Goal: Task Accomplishment & Management: Use online tool/utility

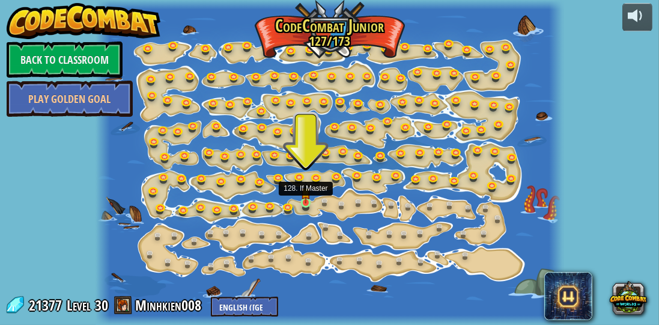
click at [303, 198] on img at bounding box center [306, 192] width 10 height 22
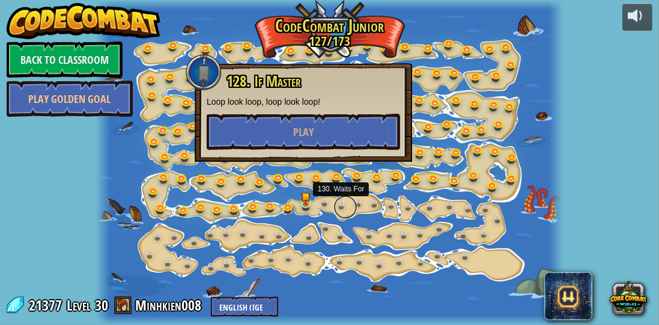
click at [339, 203] on link at bounding box center [346, 207] width 24 height 24
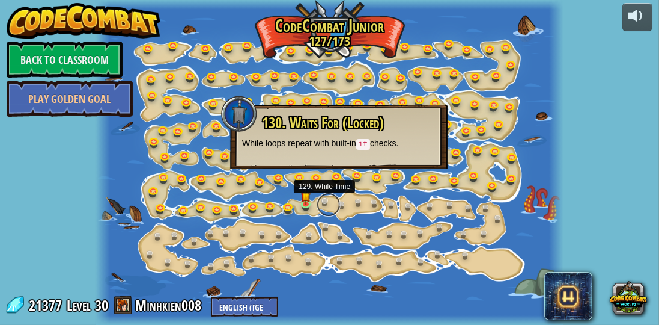
click at [332, 203] on link at bounding box center [329, 204] width 24 height 24
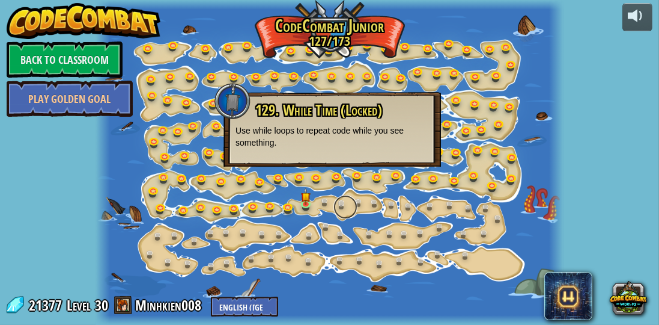
click at [343, 203] on link at bounding box center [346, 207] width 24 height 24
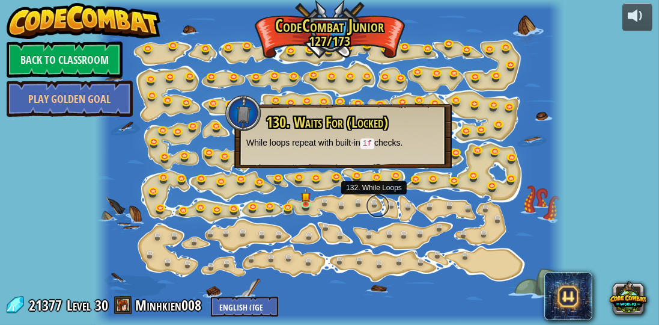
click at [370, 203] on link at bounding box center [378, 206] width 24 height 24
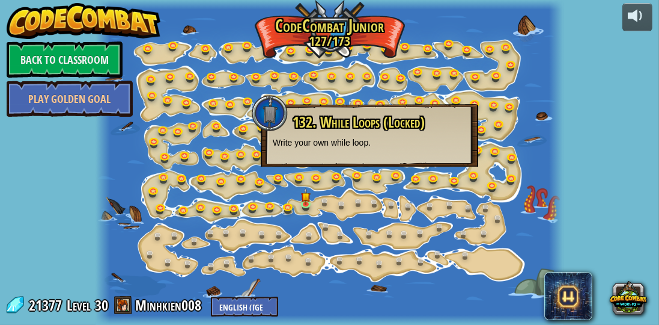
click at [388, 198] on div at bounding box center [330, 162] width 468 height 325
click at [395, 198] on link at bounding box center [395, 207] width 24 height 24
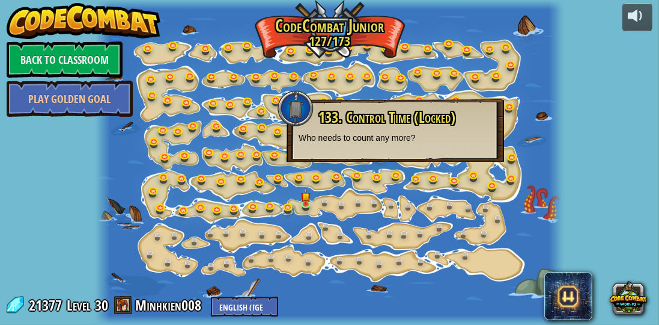
drag, startPoint x: 407, startPoint y: 195, endPoint x: 415, endPoint y: 197, distance: 8.0
click at [411, 197] on div at bounding box center [330, 162] width 468 height 325
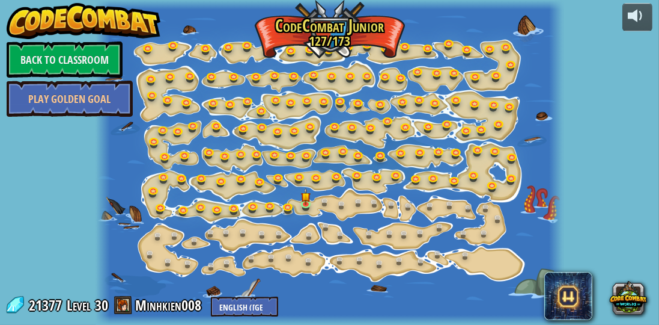
drag, startPoint x: 437, startPoint y: 196, endPoint x: 445, endPoint y: 197, distance: 7.8
click at [443, 196] on div at bounding box center [330, 162] width 468 height 325
click at [472, 204] on link at bounding box center [472, 210] width 24 height 24
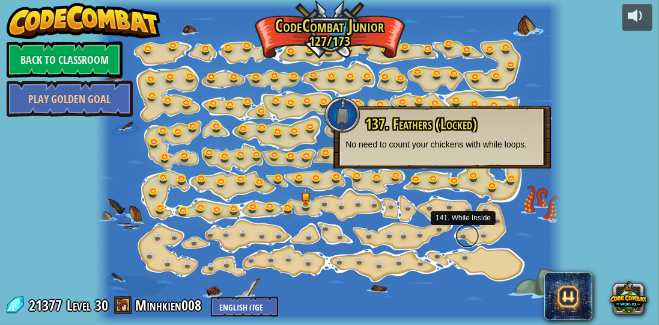
click at [462, 235] on link at bounding box center [468, 236] width 24 height 24
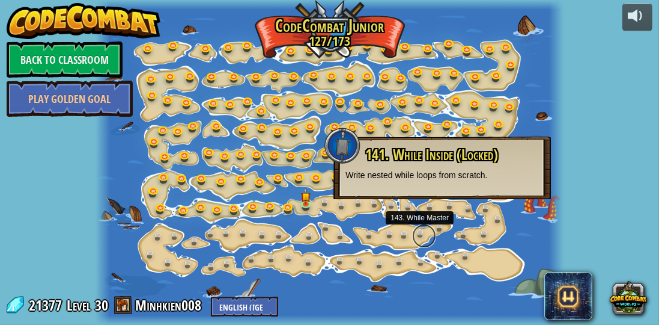
click at [434, 232] on link at bounding box center [424, 236] width 24 height 24
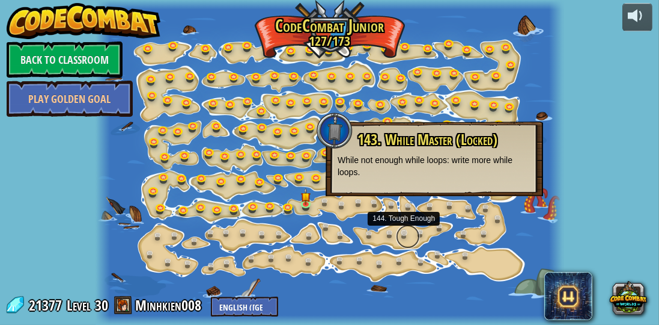
click at [418, 231] on link at bounding box center [408, 236] width 24 height 24
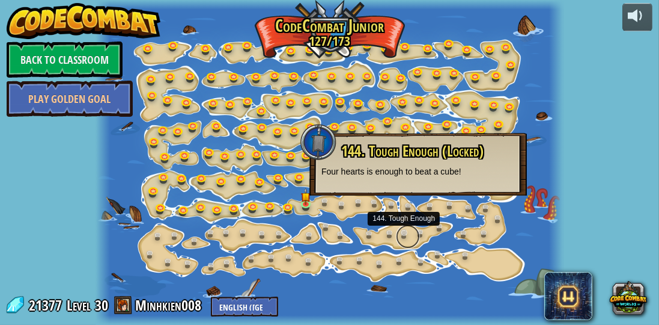
click at [407, 232] on link at bounding box center [408, 236] width 24 height 24
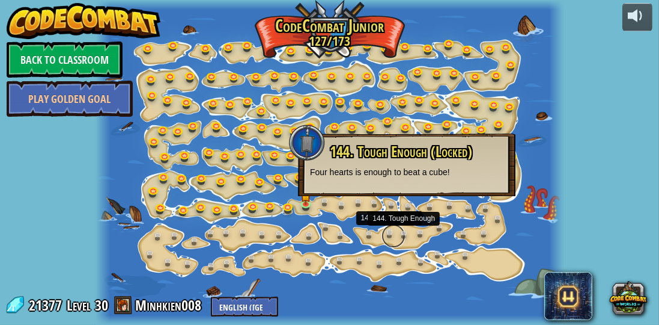
click at [392, 234] on link at bounding box center [394, 236] width 24 height 24
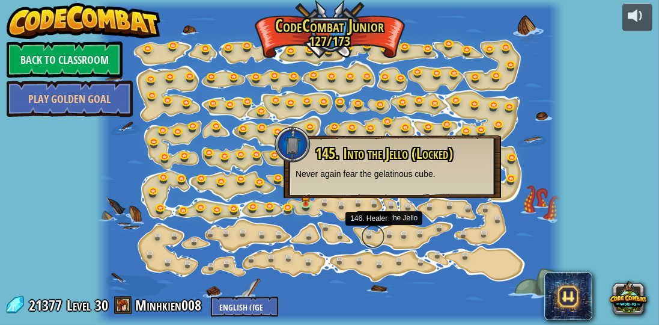
click at [369, 230] on link at bounding box center [373, 236] width 24 height 24
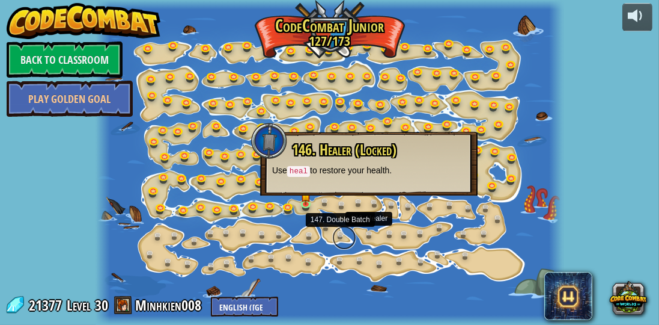
click at [347, 230] on link at bounding box center [344, 237] width 24 height 24
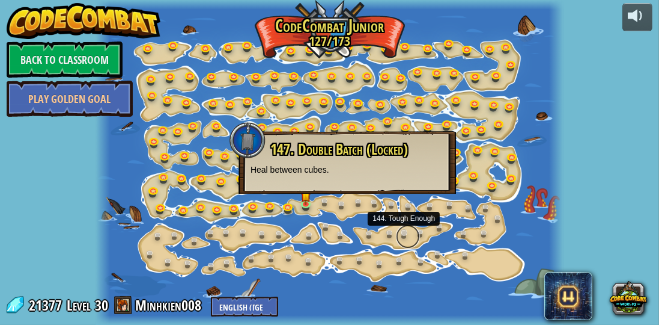
click at [419, 234] on link at bounding box center [408, 236] width 24 height 24
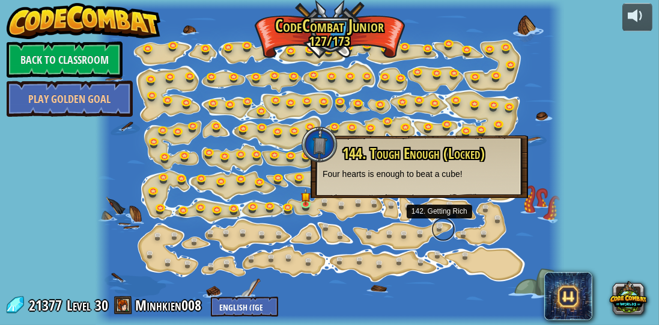
click at [440, 228] on link at bounding box center [443, 229] width 24 height 24
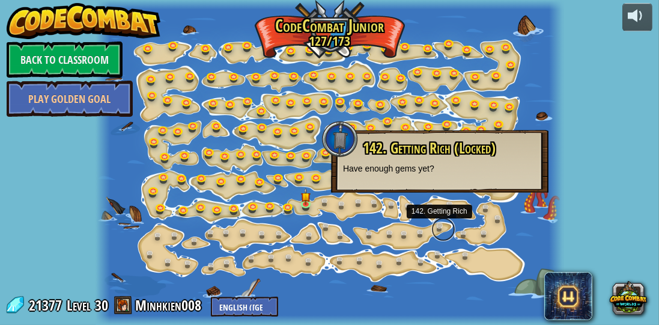
click at [434, 228] on link at bounding box center [443, 229] width 24 height 24
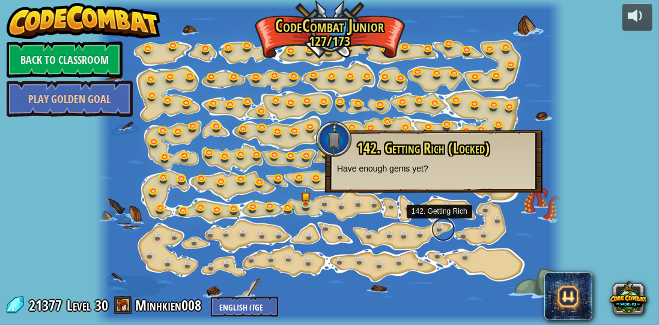
click at [437, 225] on link at bounding box center [443, 229] width 24 height 24
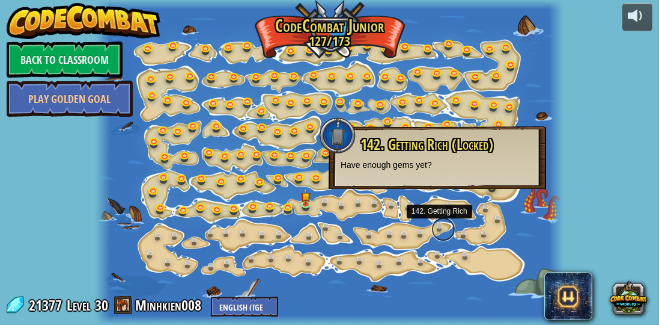
click at [437, 225] on link at bounding box center [443, 229] width 24 height 24
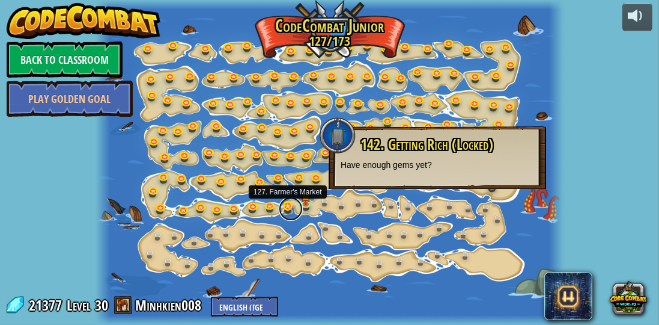
click at [291, 208] on link at bounding box center [291, 209] width 24 height 24
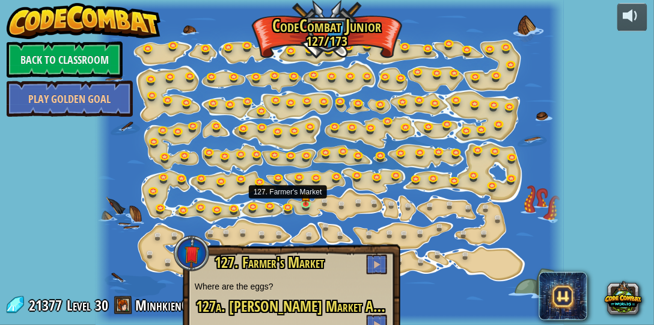
drag, startPoint x: 555, startPoint y: 213, endPoint x: 555, endPoint y: 220, distance: 6.6
click at [557, 216] on div at bounding box center [556, 162] width 14 height 325
click at [527, 203] on div at bounding box center [330, 162] width 468 height 325
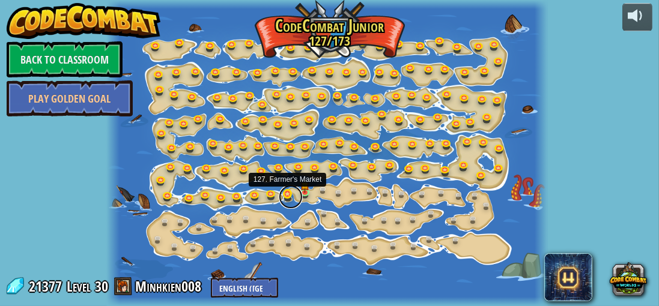
click at [287, 199] on link at bounding box center [291, 197] width 24 height 24
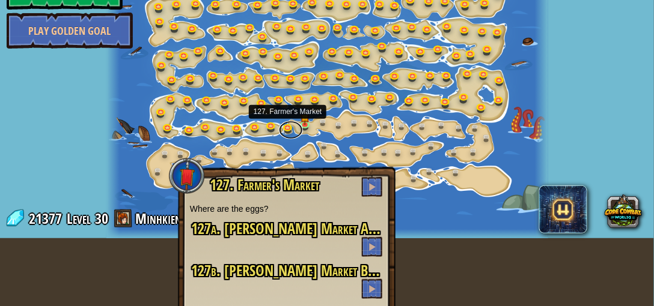
scroll to position [69, 0]
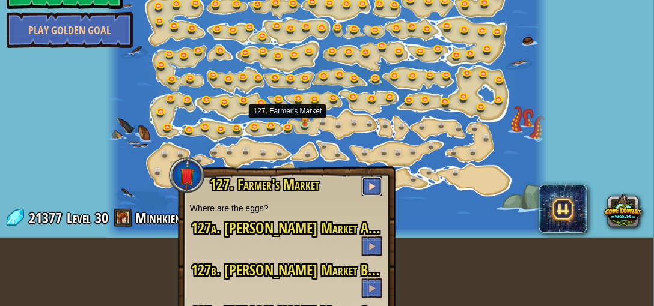
click at [369, 183] on span at bounding box center [372, 186] width 8 height 8
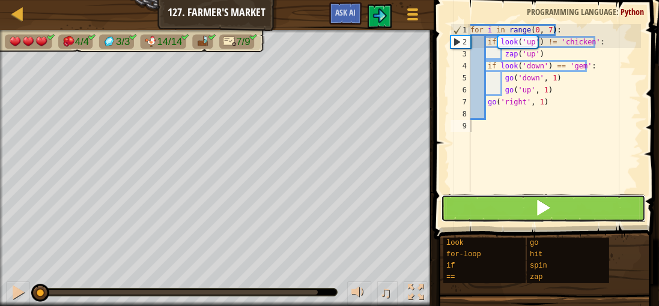
click at [483, 205] on button at bounding box center [543, 209] width 205 height 28
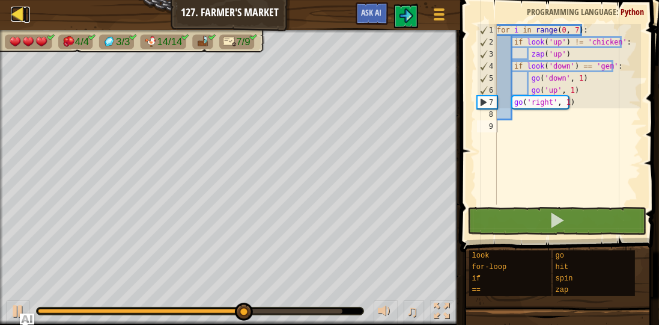
click at [17, 15] on div at bounding box center [18, 14] width 15 height 15
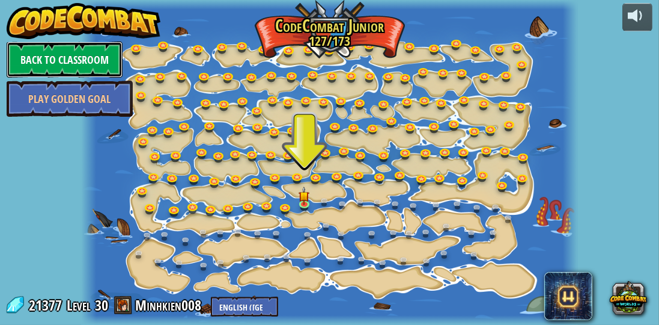
click at [51, 55] on link "Back to Classroom" at bounding box center [65, 59] width 116 height 36
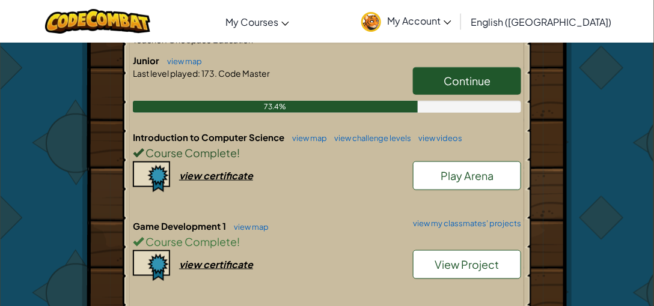
scroll to position [171, 0]
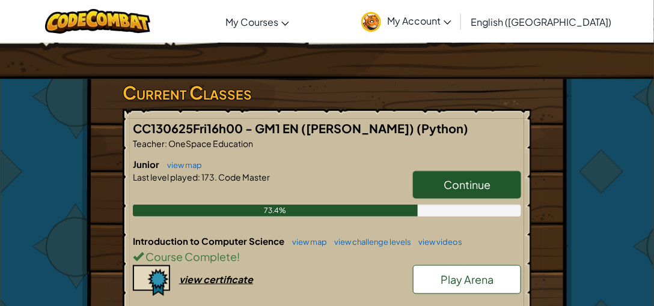
click at [471, 178] on span "Continue" at bounding box center [466, 185] width 47 height 14
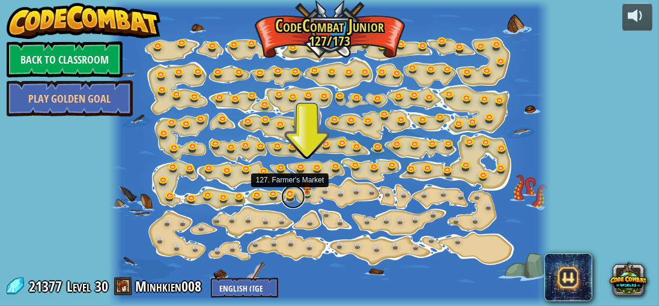
click at [291, 196] on link at bounding box center [293, 197] width 24 height 24
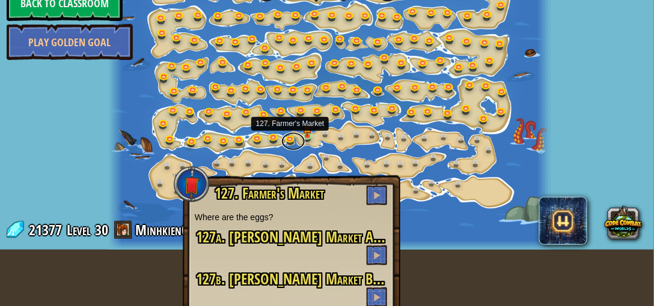
scroll to position [69, 0]
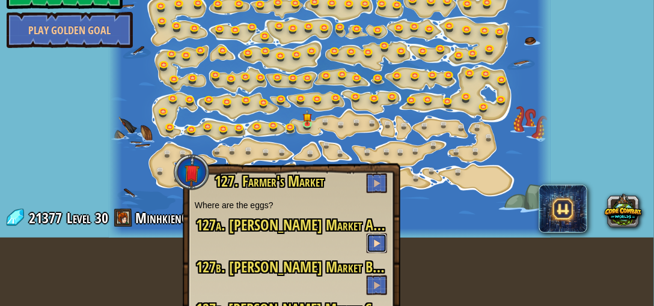
click at [382, 243] on button at bounding box center [377, 244] width 20 height 20
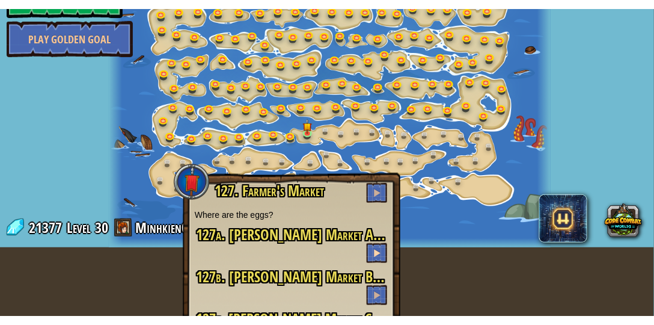
scroll to position [0, 0]
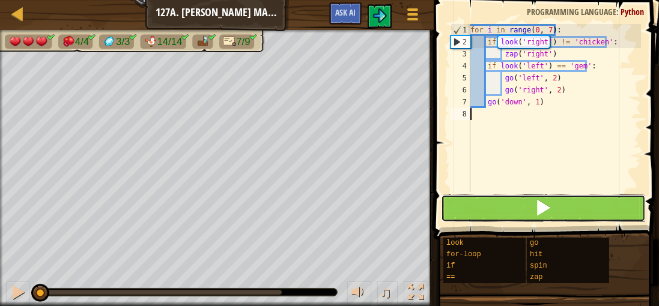
click at [485, 212] on button at bounding box center [543, 209] width 205 height 28
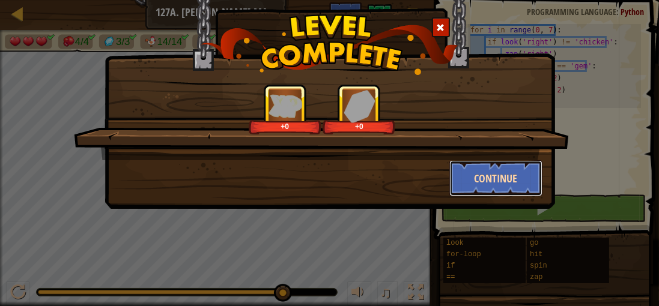
click at [510, 171] on button "Continue" at bounding box center [496, 178] width 93 height 36
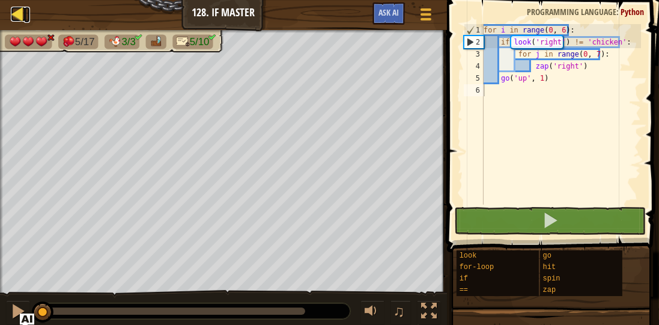
click at [16, 13] on div at bounding box center [18, 14] width 15 height 15
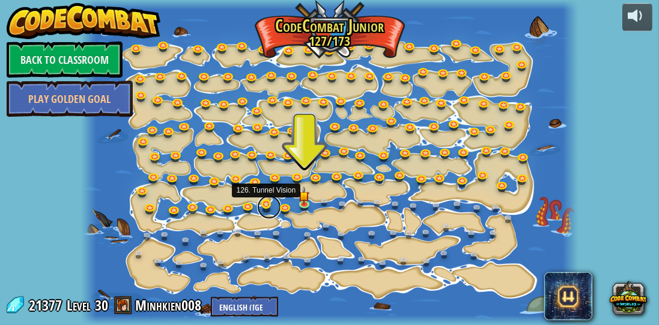
click at [265, 200] on link at bounding box center [269, 207] width 24 height 24
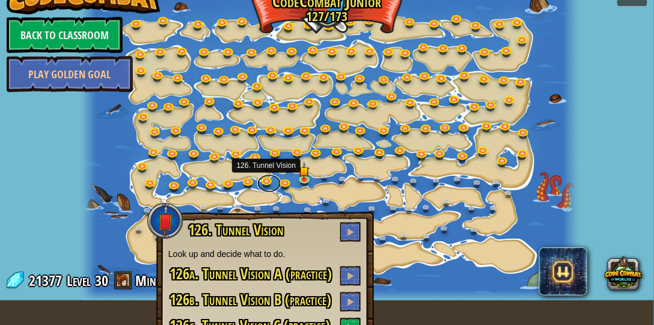
scroll to position [55, 0]
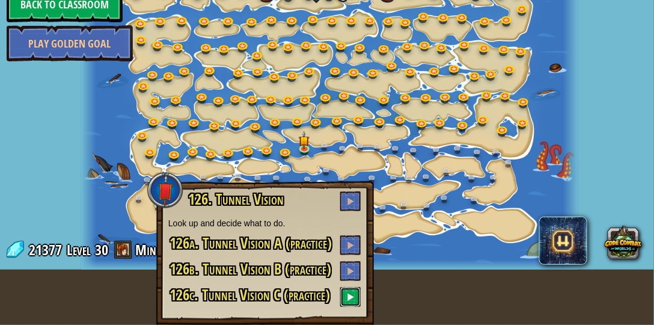
click at [347, 296] on span at bounding box center [350, 296] width 8 height 8
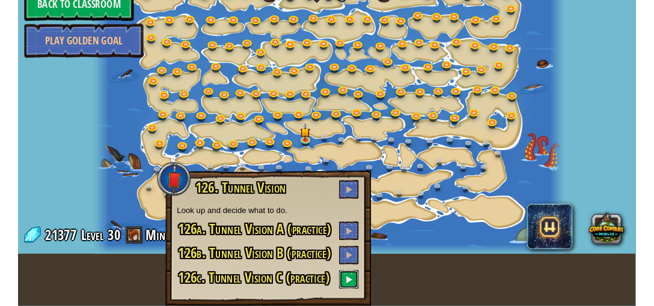
scroll to position [0, 0]
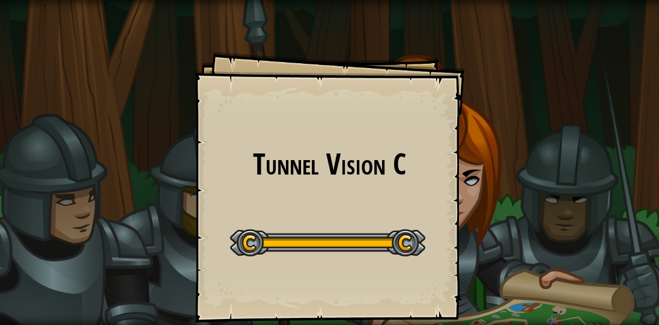
click at [422, 142] on div at bounding box center [514, 159] width 290 height 319
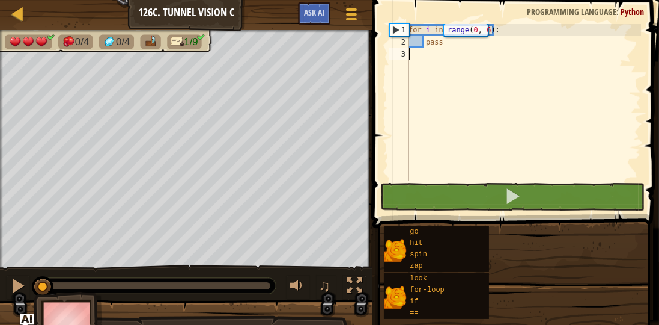
click at [426, 143] on div "for i in range ( 0 , 6 ) : pass" at bounding box center [523, 114] width 235 height 180
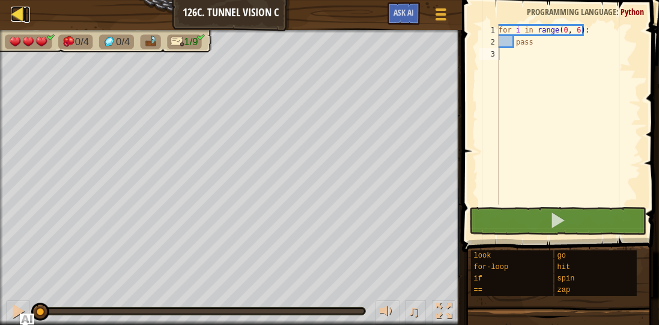
click at [18, 12] on div at bounding box center [18, 14] width 15 height 15
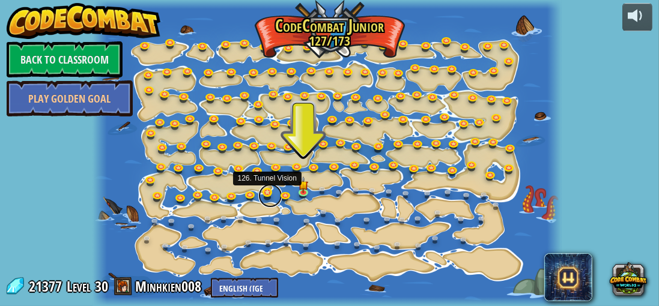
click at [267, 194] on link at bounding box center [270, 196] width 24 height 24
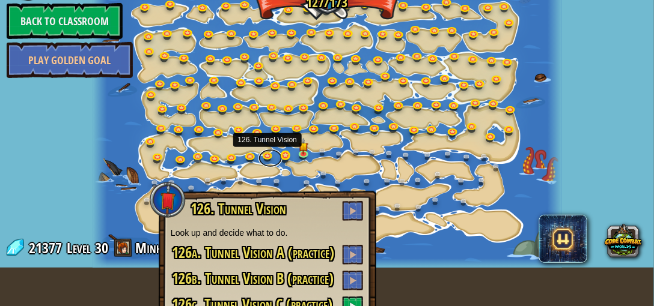
scroll to position [66, 0]
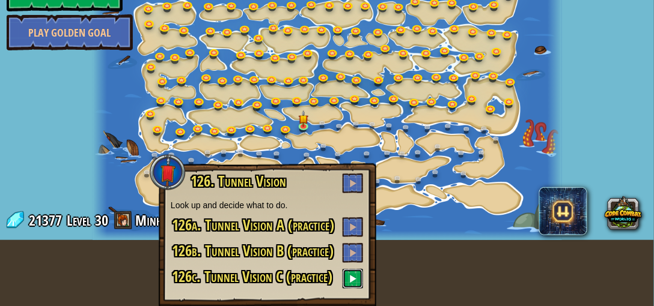
click at [352, 279] on span at bounding box center [353, 279] width 8 height 8
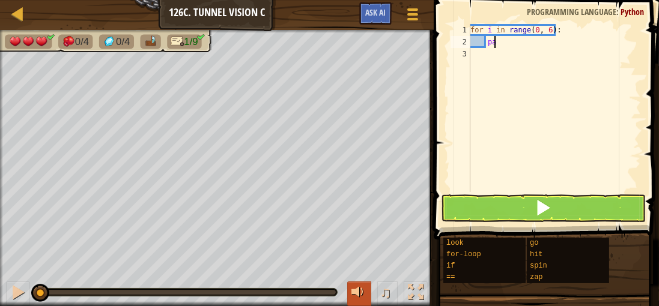
type textarea "p"
type textarea "h"
type textarea "if look('right') == 'gem':"
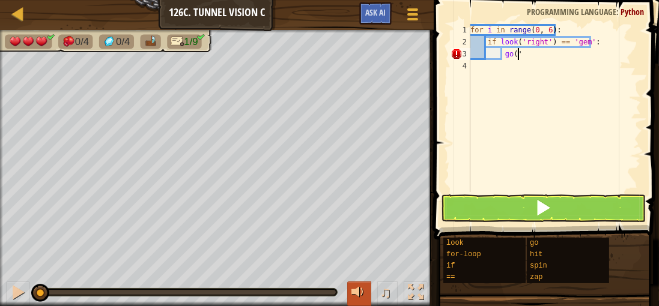
scroll to position [5, 3]
type textarea "g"
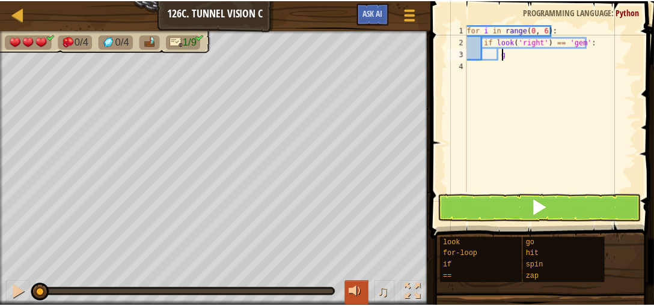
scroll to position [5, 1]
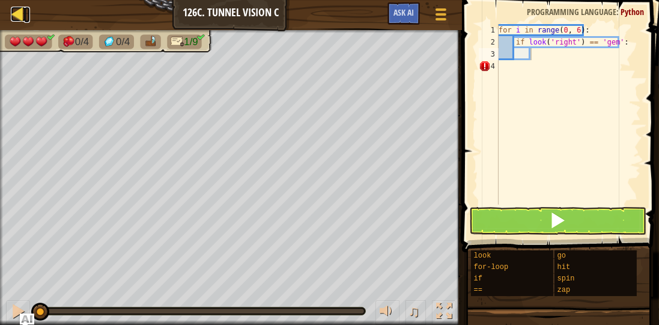
click at [13, 13] on div at bounding box center [18, 14] width 15 height 15
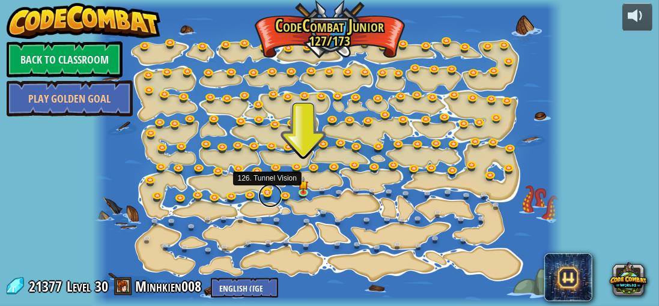
click at [267, 191] on link at bounding box center [270, 196] width 24 height 24
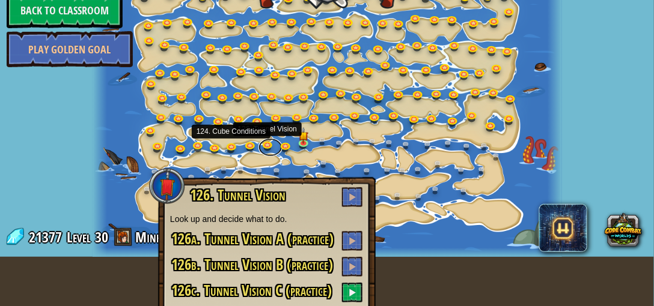
scroll to position [63, 0]
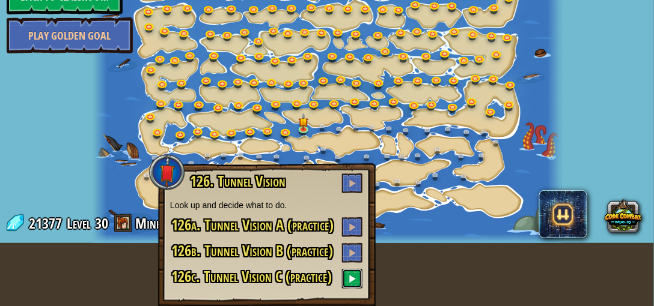
click at [346, 279] on button at bounding box center [352, 279] width 20 height 20
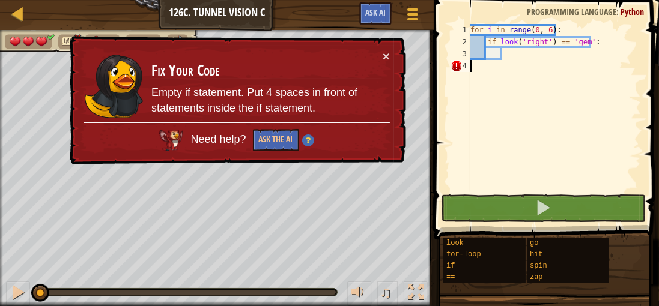
click at [498, 72] on div "for i in range ( 0 , 6 ) : if look ( 'right' ) == 'gem' :" at bounding box center [554, 120] width 173 height 192
click at [496, 75] on div "for i in range ( 0 , 6 ) : if look ( 'right' ) == 'gem' :" at bounding box center [554, 120] width 173 height 192
click at [508, 73] on div "for i in range ( 0 , 6 ) : if look ( 'right' ) == 'gem' :" at bounding box center [554, 120] width 173 height 192
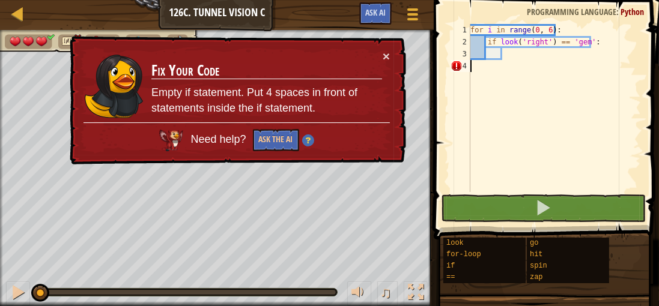
click at [512, 72] on div "for i in range ( 0 , 6 ) : if look ( 'right' ) == 'gem' :" at bounding box center [554, 120] width 173 height 192
drag, startPoint x: 512, startPoint y: 70, endPoint x: 524, endPoint y: 60, distance: 15.4
click at [517, 66] on div "for i in range ( 0 , 6 ) : if look ( 'right' ) == 'gem' :" at bounding box center [554, 120] width 173 height 192
click at [385, 52] on button "×" at bounding box center [386, 56] width 7 height 13
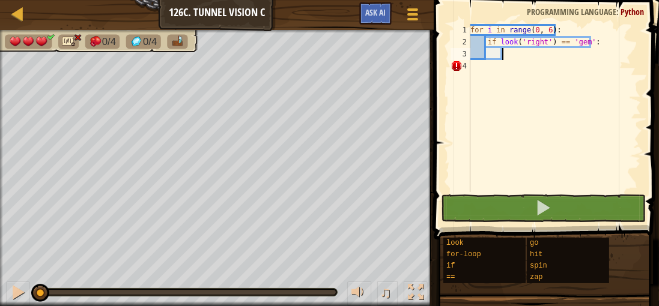
click at [558, 53] on div "for i in range ( 0 , 6 ) : if look ( 'right' ) == 'gem' :" at bounding box center [554, 120] width 173 height 192
click at [604, 43] on div "for i in range ( 0 , 6 ) : if look ( 'right' ) == 'gem' :" at bounding box center [554, 120] width 173 height 192
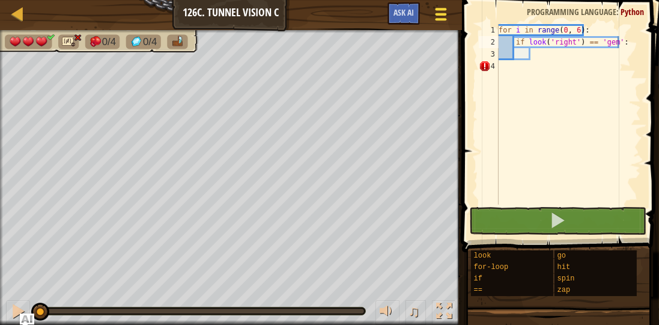
click at [437, 22] on div at bounding box center [441, 13] width 16 height 17
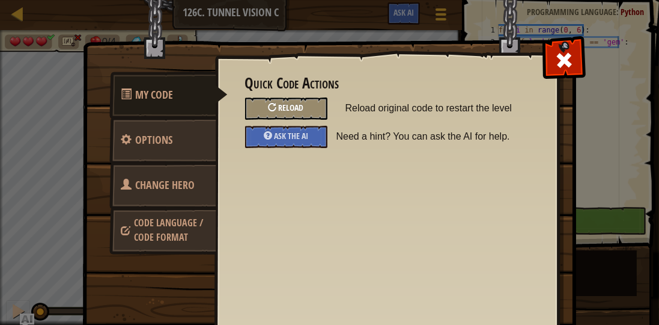
click at [282, 102] on span "Reload" at bounding box center [291, 107] width 25 height 11
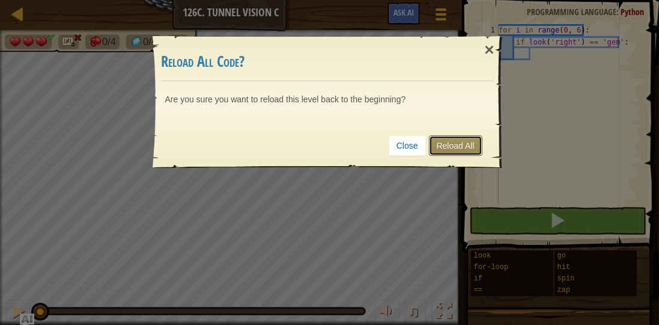
click at [448, 144] on link "Reload All" at bounding box center [455, 145] width 53 height 20
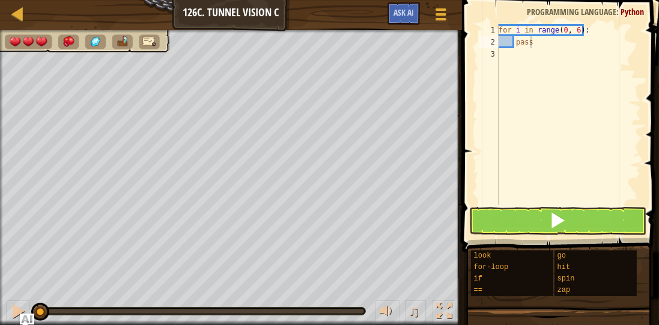
type textarea "pass"
click at [13, 10] on div at bounding box center [18, 14] width 15 height 15
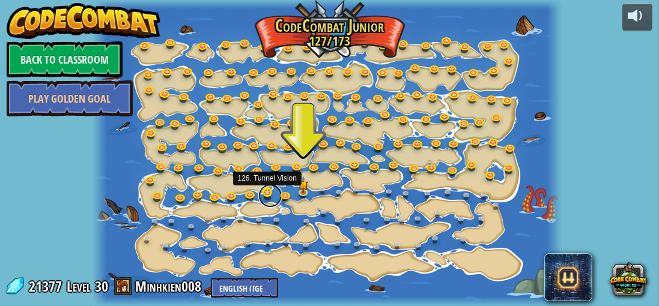
click at [272, 192] on link at bounding box center [270, 196] width 24 height 24
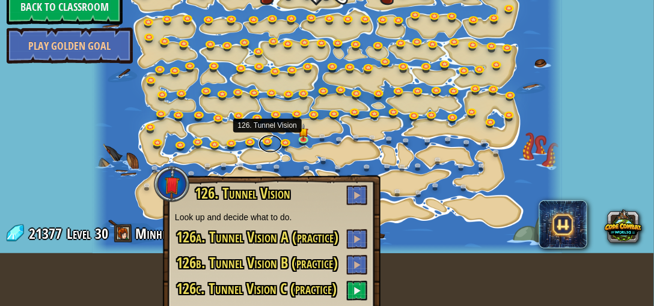
scroll to position [65, 0]
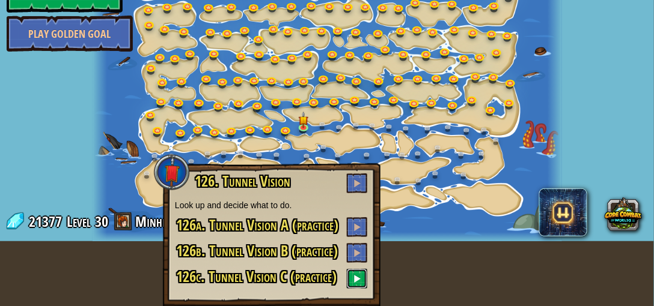
click at [355, 277] on span at bounding box center [357, 279] width 8 height 8
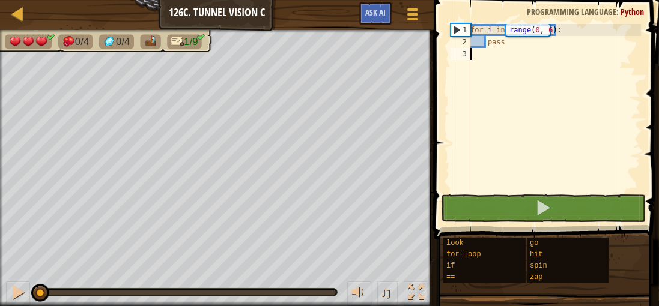
click at [524, 50] on div "for i in range ( 0 , 6 ) : pass" at bounding box center [554, 120] width 173 height 192
click at [514, 47] on div "for i in range ( 0 , 6 ) : pass" at bounding box center [554, 120] width 173 height 192
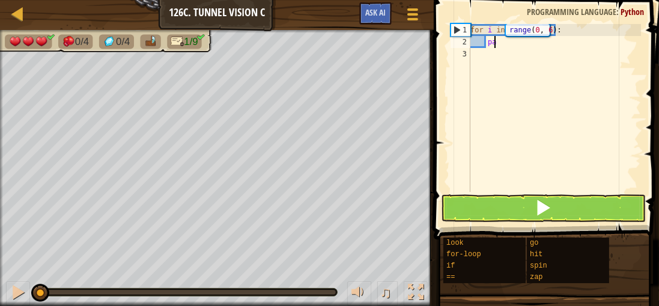
type textarea "p"
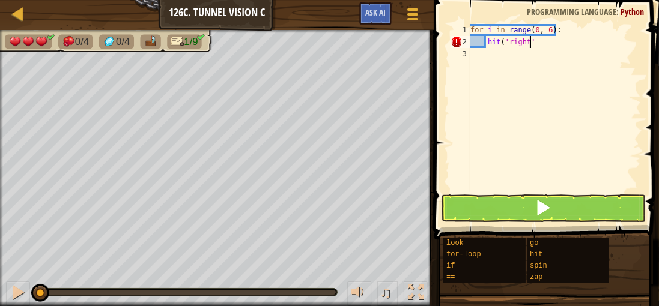
scroll to position [5, 4]
type textarea "hit('right')"
type textarea "if look('right') == 'gem':"
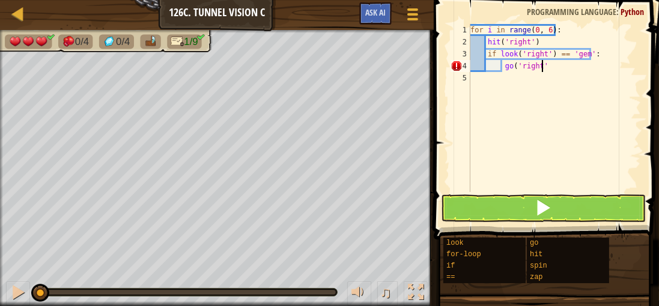
scroll to position [5, 5]
type textarea "go('right', 3)"
type textarea "go('left', 3)"
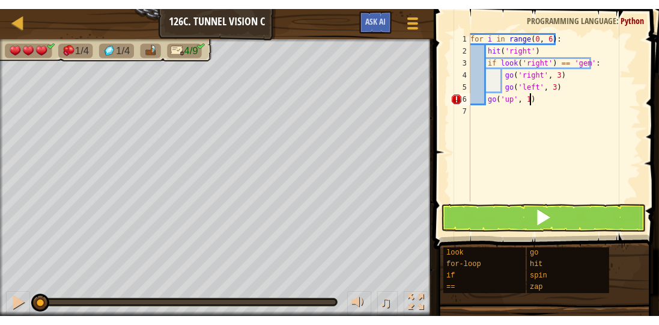
scroll to position [5, 4]
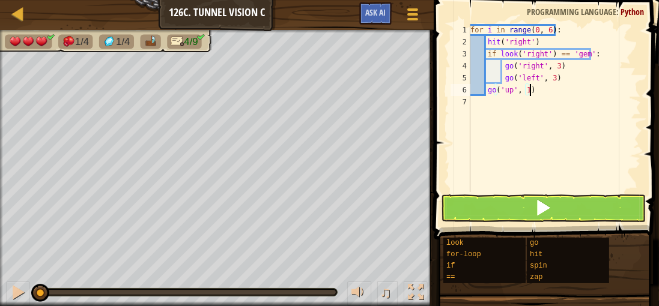
type textarea "go('up', 1)"
click at [452, 198] on button at bounding box center [543, 209] width 205 height 28
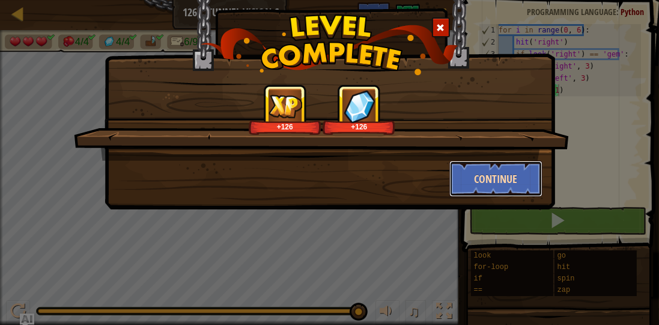
click at [474, 169] on button "Continue" at bounding box center [496, 178] width 93 height 36
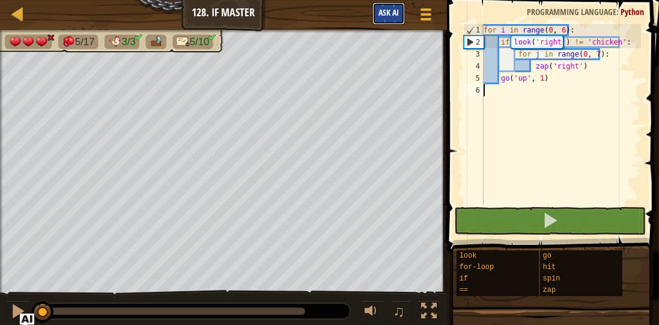
click at [391, 11] on span "Ask AI" at bounding box center [389, 12] width 20 height 11
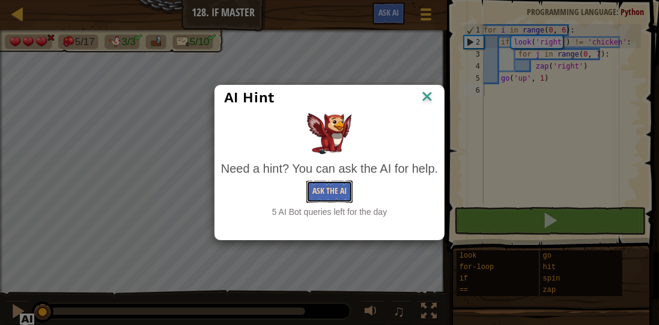
click at [308, 190] on button "Ask the AI" at bounding box center [329, 191] width 46 height 22
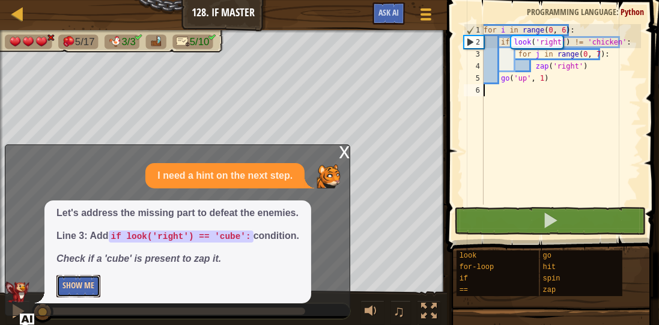
click at [88, 284] on button "Show Me" at bounding box center [78, 286] width 44 height 22
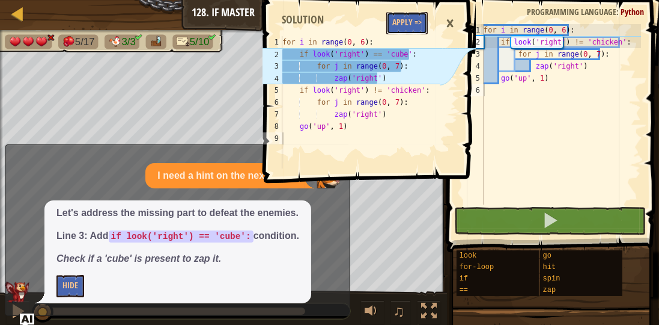
click at [410, 23] on button "Apply =>" at bounding box center [406, 23] width 41 height 22
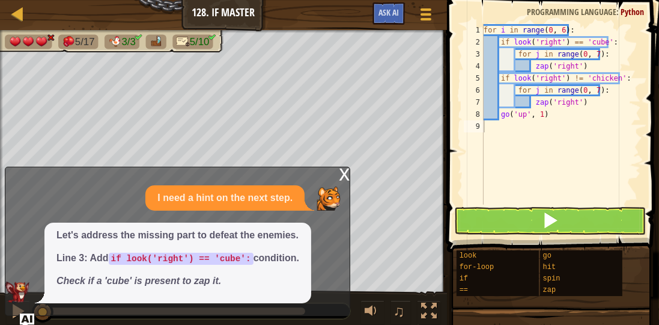
click at [344, 174] on div "x" at bounding box center [344, 173] width 11 height 12
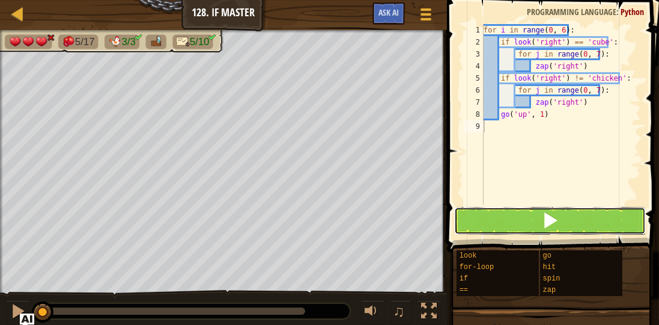
click at [480, 216] on button at bounding box center [550, 221] width 192 height 28
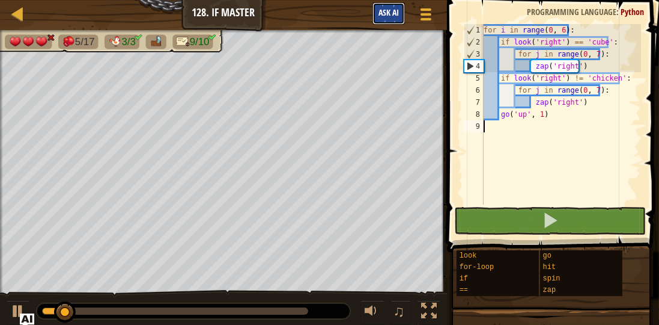
drag, startPoint x: 379, startPoint y: 4, endPoint x: 378, endPoint y: 11, distance: 7.3
click at [380, 7] on button "Ask AI" at bounding box center [389, 13] width 32 height 22
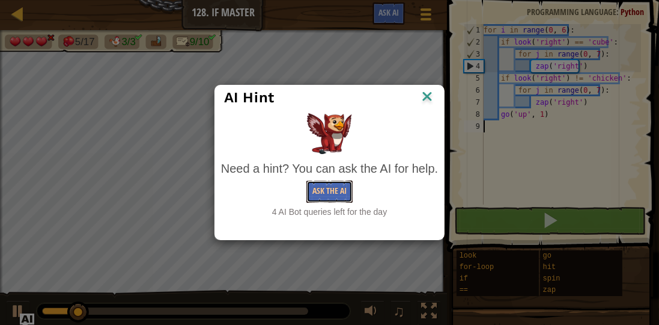
click at [341, 198] on button "Ask the AI" at bounding box center [329, 191] width 46 height 22
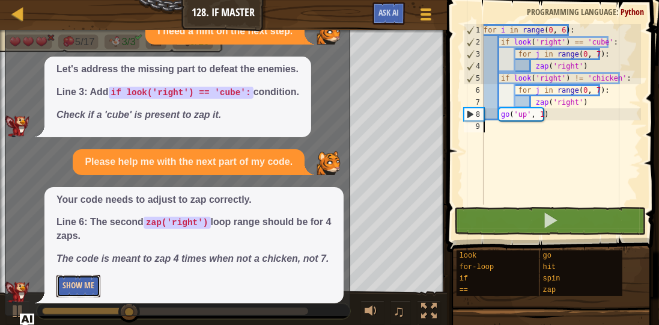
click at [79, 291] on button "Show Me" at bounding box center [78, 286] width 44 height 22
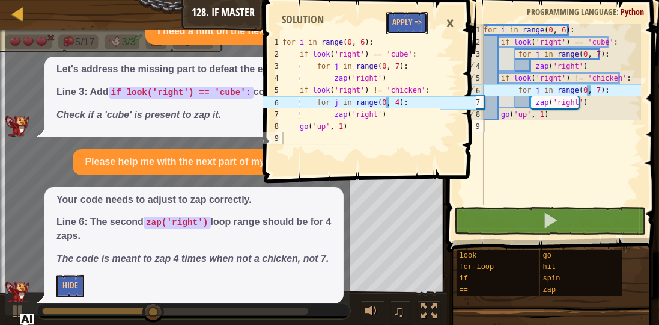
drag, startPoint x: 399, startPoint y: 23, endPoint x: 395, endPoint y: 28, distance: 6.4
click at [400, 23] on button "Apply =>" at bounding box center [406, 23] width 41 height 22
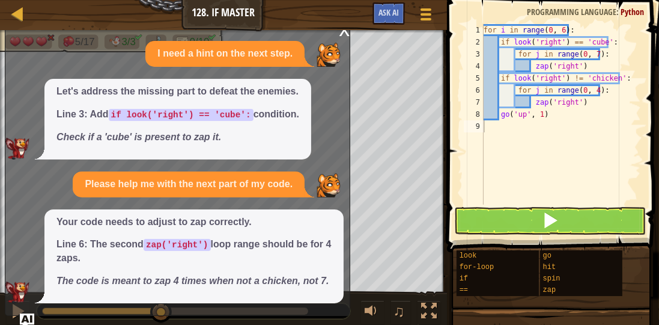
click at [341, 34] on div "x" at bounding box center [344, 29] width 11 height 12
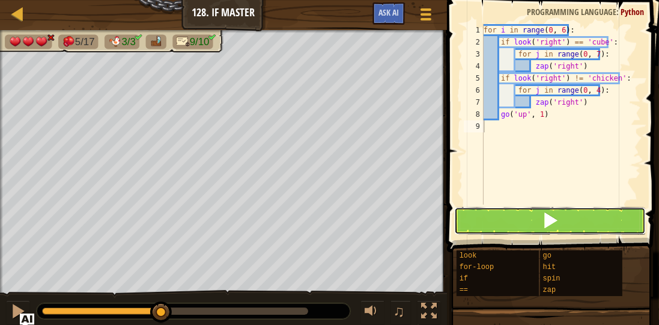
click at [481, 222] on button at bounding box center [550, 221] width 192 height 28
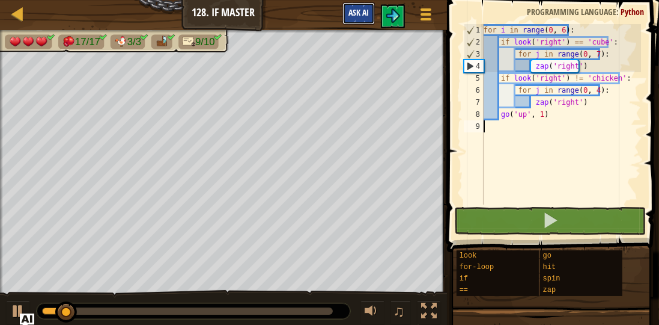
click at [359, 17] on span "Ask AI" at bounding box center [359, 12] width 20 height 11
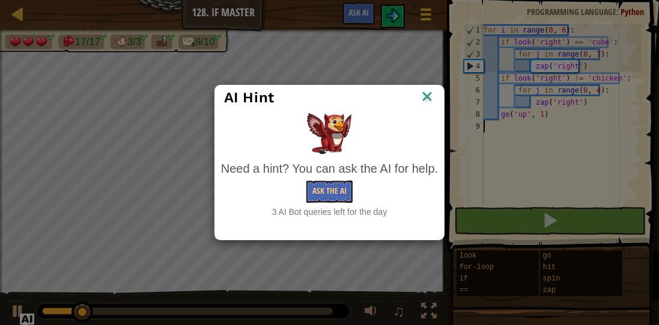
click at [421, 90] on img at bounding box center [427, 97] width 16 height 18
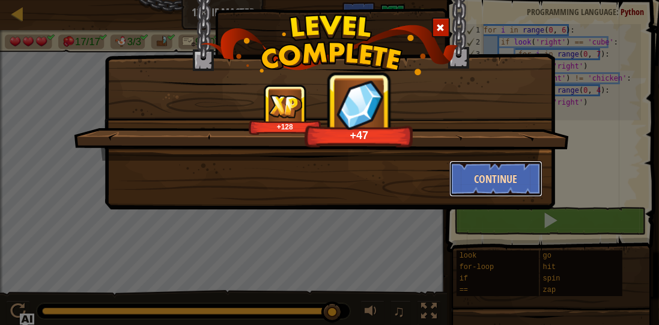
click at [466, 177] on button "Continue" at bounding box center [496, 178] width 93 height 36
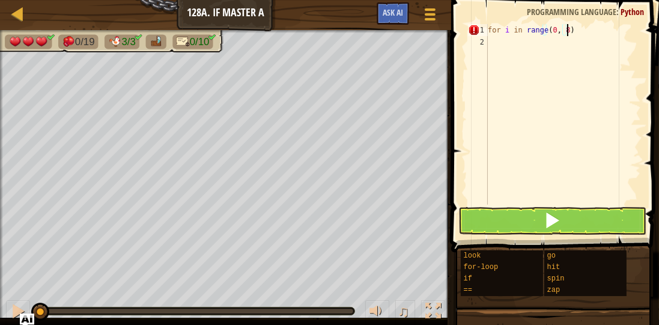
scroll to position [5, 6]
type textarea "for i in range(0, 8):"
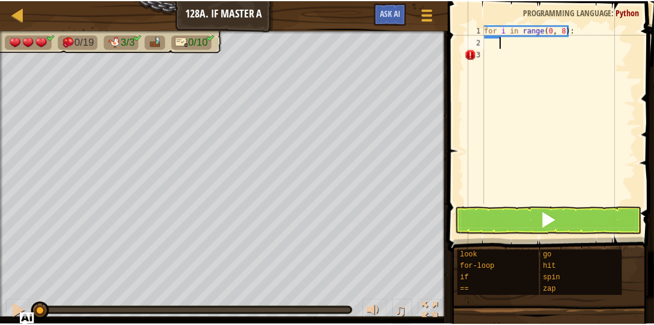
scroll to position [5, 1]
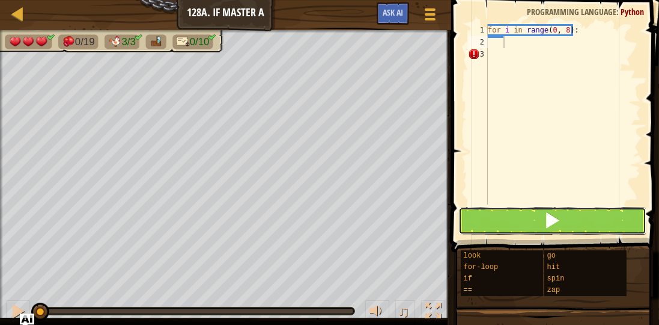
click at [538, 226] on button at bounding box center [552, 221] width 187 height 28
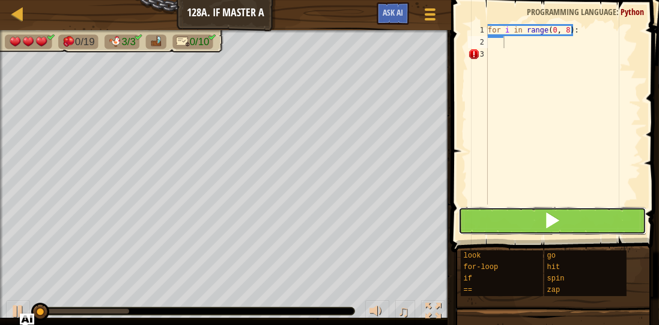
click at [531, 221] on button at bounding box center [552, 221] width 187 height 28
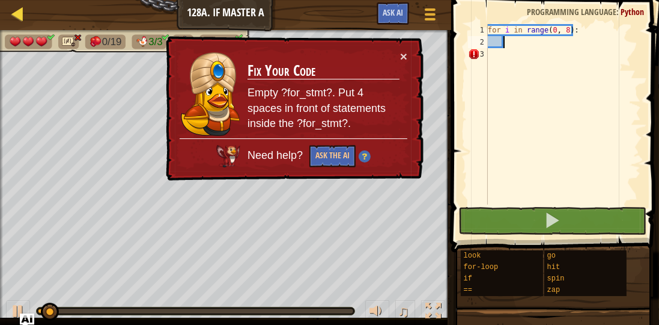
click at [28, 16] on div "Map Junior 128a. If Master A Game Menu Ask AI" at bounding box center [225, 15] width 451 height 30
click at [14, 22] on div at bounding box center [18, 14] width 15 height 15
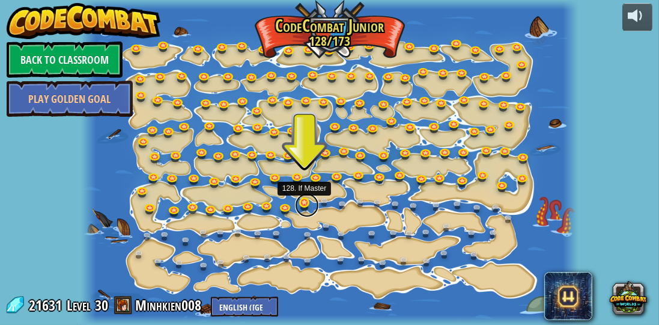
click at [308, 203] on link at bounding box center [307, 205] width 24 height 24
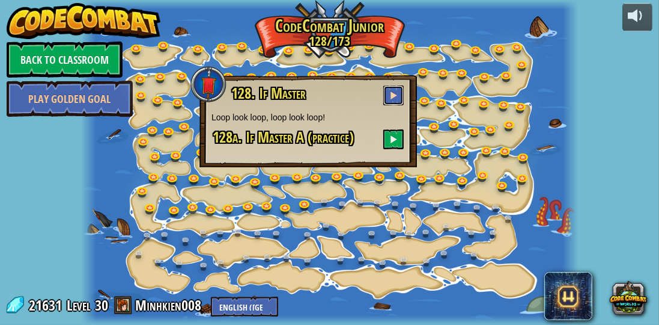
click at [393, 93] on span at bounding box center [393, 95] width 8 height 8
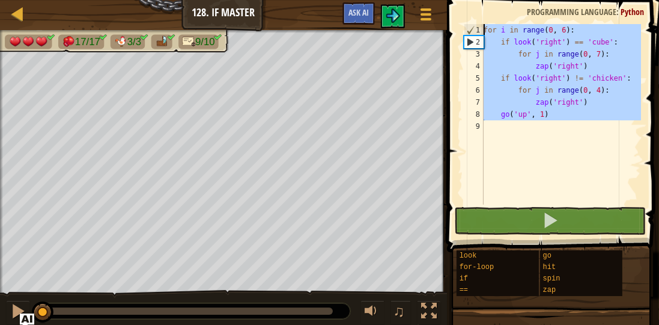
drag, startPoint x: 576, startPoint y: 123, endPoint x: 97, endPoint y: -15, distance: 498.3
click at [97, 0] on html "Map Junior 128. If Master Game Menu Ask AI 1 הההההההההההההההההההההההההההההההההה…" at bounding box center [329, 0] width 659 height 0
type textarea "for i in range(0, 6): if look('right') == 'cube':"
click at [13, 13] on div at bounding box center [18, 14] width 15 height 15
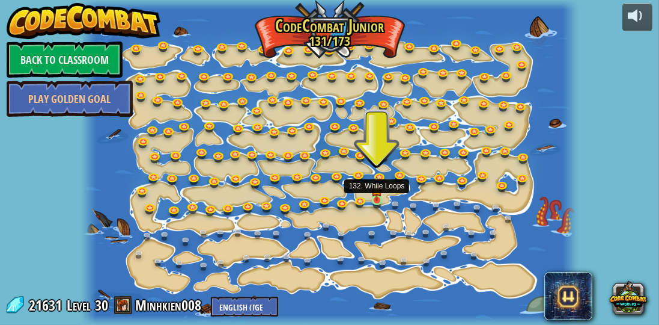
click at [379, 198] on img at bounding box center [376, 188] width 11 height 25
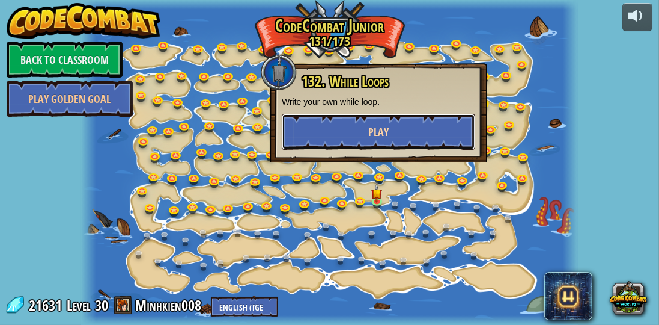
drag, startPoint x: 430, startPoint y: 132, endPoint x: 430, endPoint y: 140, distance: 8.4
click at [430, 140] on button "Play" at bounding box center [379, 132] width 194 height 36
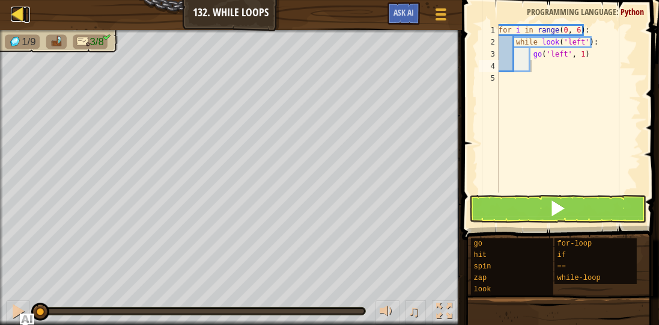
click at [17, 17] on div at bounding box center [18, 14] width 15 height 15
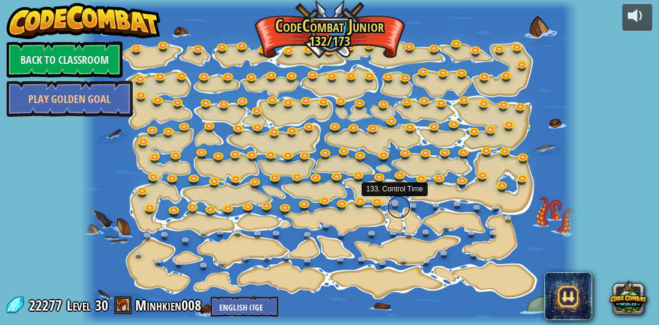
click at [397, 200] on link at bounding box center [399, 207] width 24 height 24
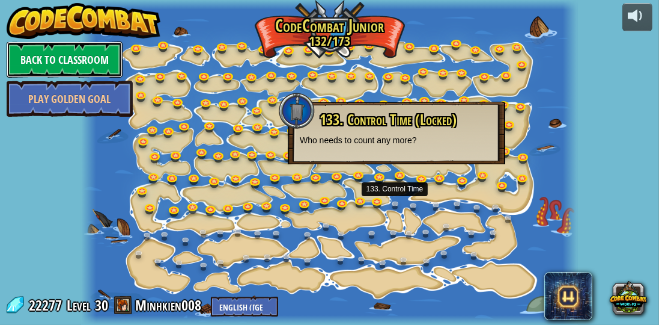
click at [62, 53] on link "Back to Classroom" at bounding box center [65, 59] width 116 height 36
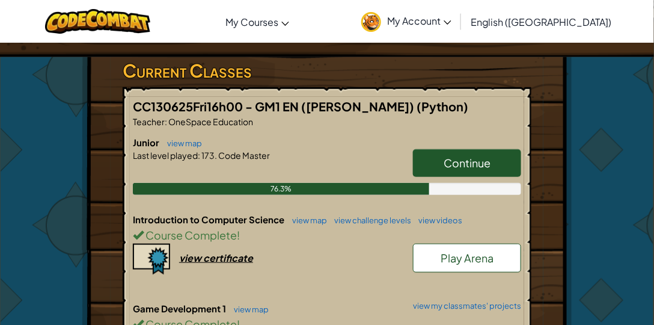
scroll to position [206, 0]
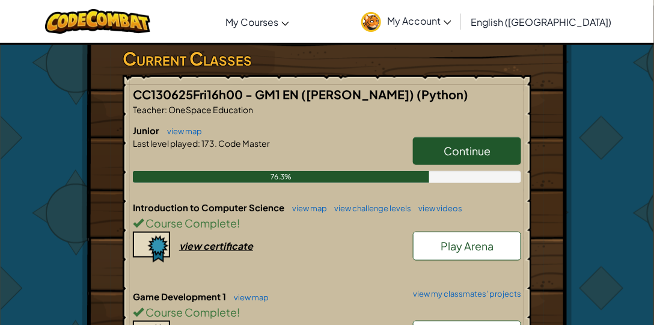
click at [471, 153] on span "Continue" at bounding box center [466, 151] width 47 height 14
